Goal: Task Accomplishment & Management: Complete application form

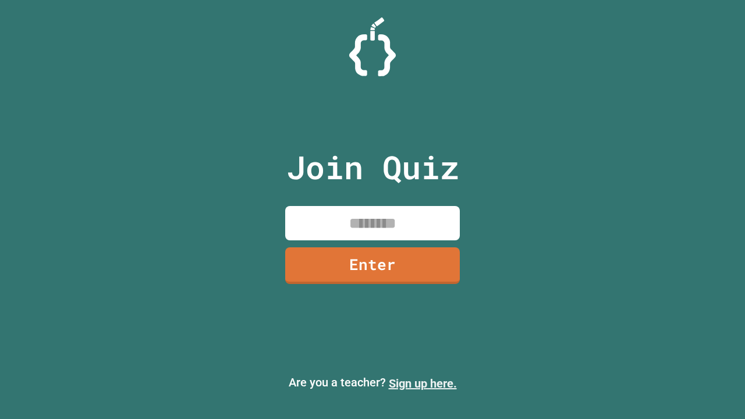
click at [422, 383] on link "Sign up here." at bounding box center [423, 383] width 68 height 14
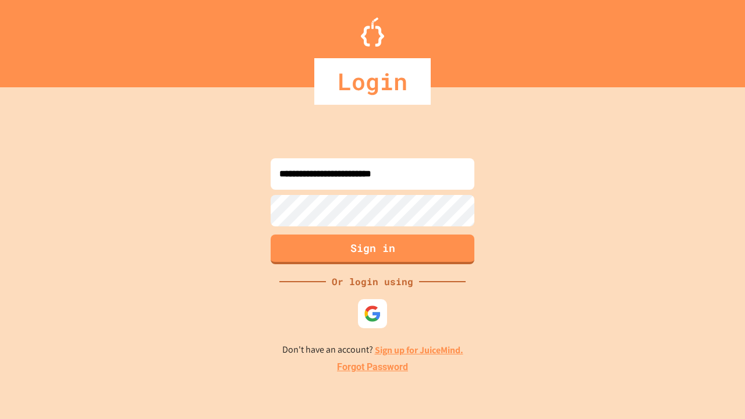
type input "**********"
